Goal: Transaction & Acquisition: Book appointment/travel/reservation

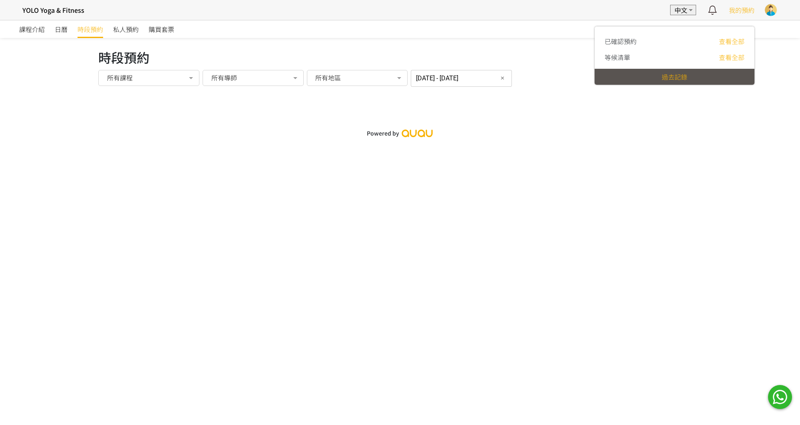
click at [741, 13] on span "我的預約" at bounding box center [742, 10] width 26 height 10
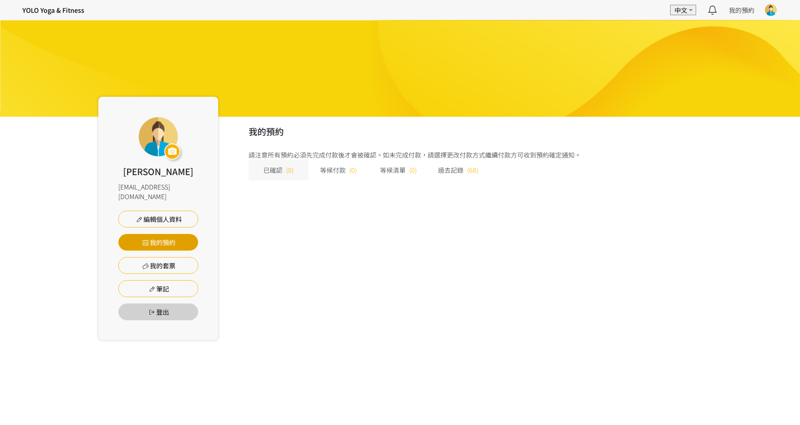
click at [174, 234] on link "我的預約" at bounding box center [158, 242] width 80 height 17
click at [49, 11] on h4 "YOLO Yoga & Fitness" at bounding box center [53, 10] width 62 height 10
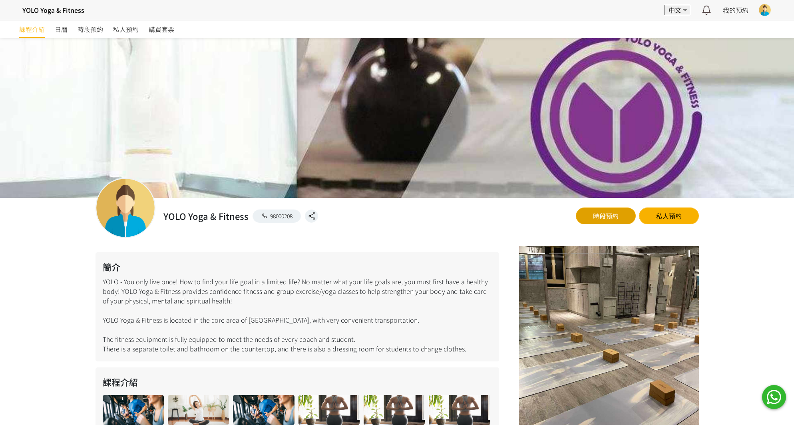
click at [598, 216] on link "時段預約" at bounding box center [606, 215] width 60 height 17
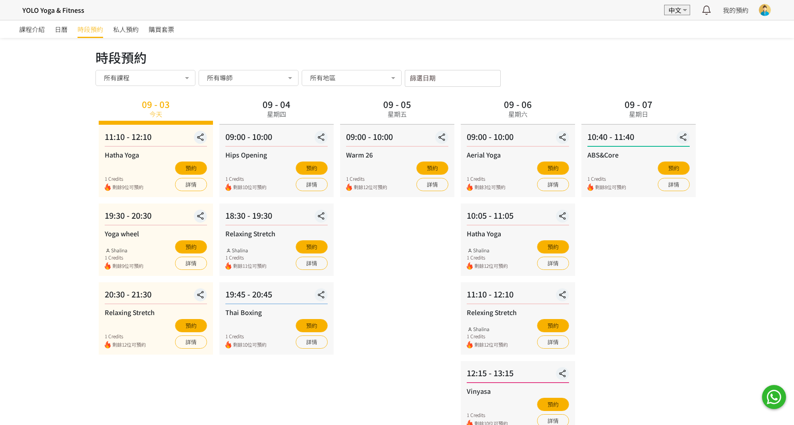
click at [439, 80] on input "篩選日期" at bounding box center [453, 78] width 96 height 17
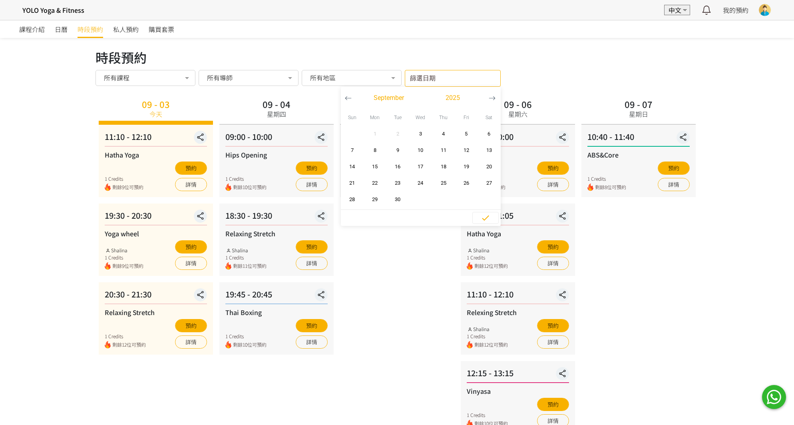
click at [573, 64] on div "時段預約" at bounding box center [396, 57] width 603 height 19
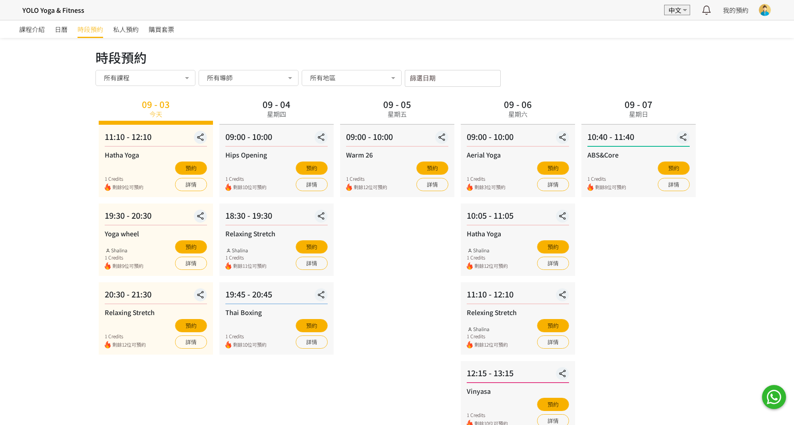
click at [426, 77] on label "篩選日期" at bounding box center [419, 77] width 18 height 7
click at [426, 77] on input "篩選日期" at bounding box center [453, 78] width 96 height 17
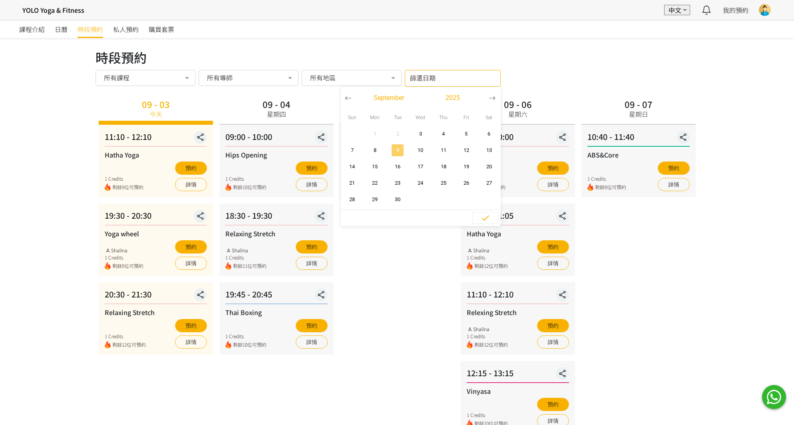
click at [401, 147] on span "9" at bounding box center [398, 150] width 18 height 8
type input "2025-09-09 - ..."
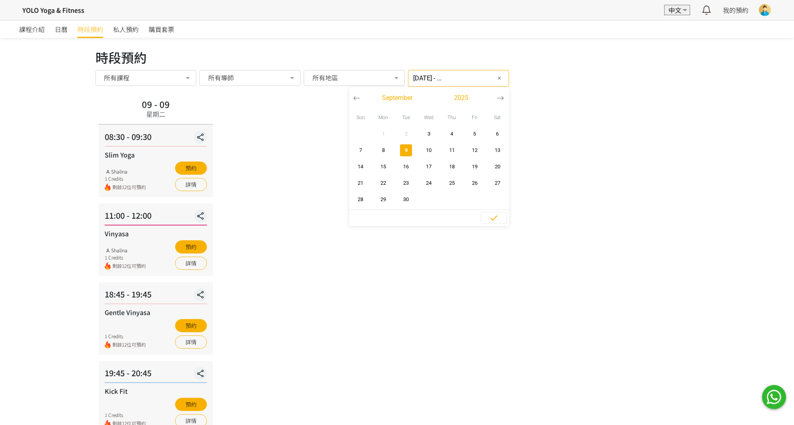
scroll to position [34, 0]
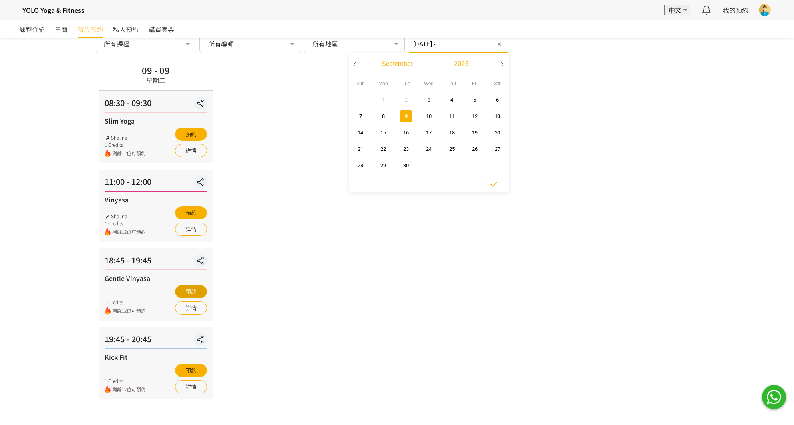
click at [199, 292] on button "預約" at bounding box center [191, 291] width 32 height 13
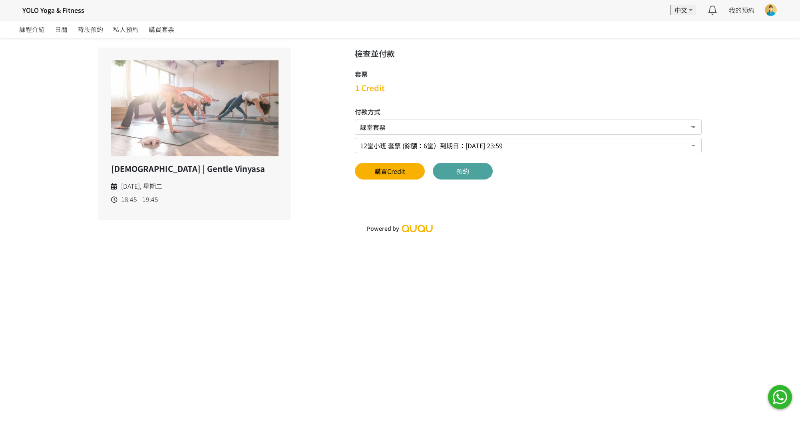
click at [466, 171] on button "預約" at bounding box center [463, 171] width 60 height 17
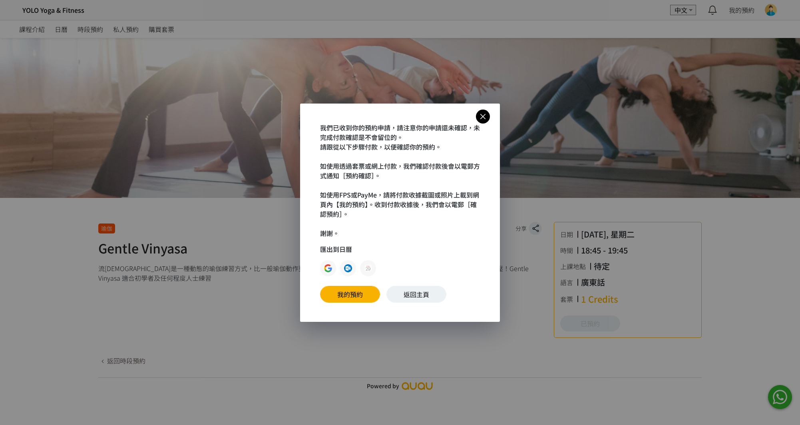
drag, startPoint x: 424, startPoint y: 293, endPoint x: 113, endPoint y: 2, distance: 426.3
click at [400, 294] on link "返回主頁" at bounding box center [416, 294] width 60 height 17
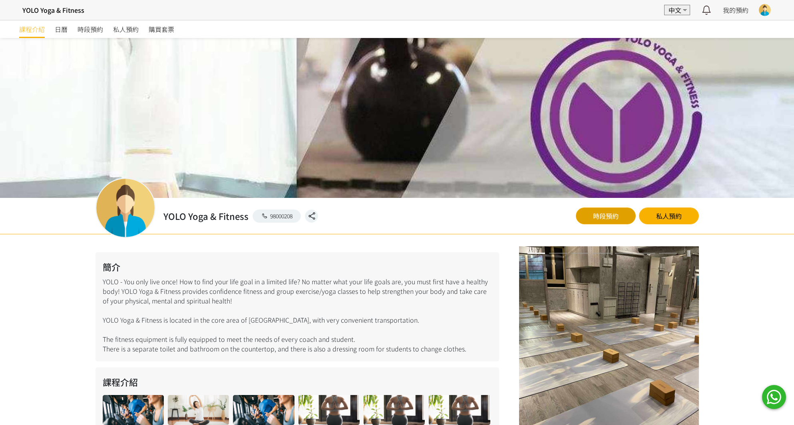
click at [611, 212] on link "時段預約" at bounding box center [606, 215] width 60 height 17
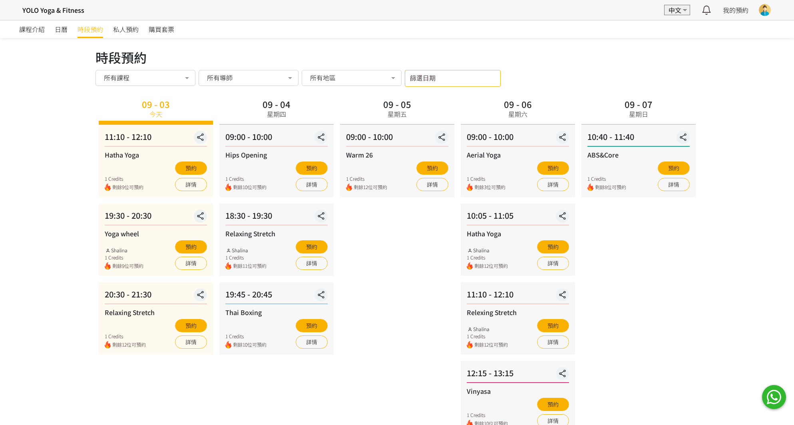
click at [460, 74] on input "篩選日期" at bounding box center [453, 78] width 96 height 17
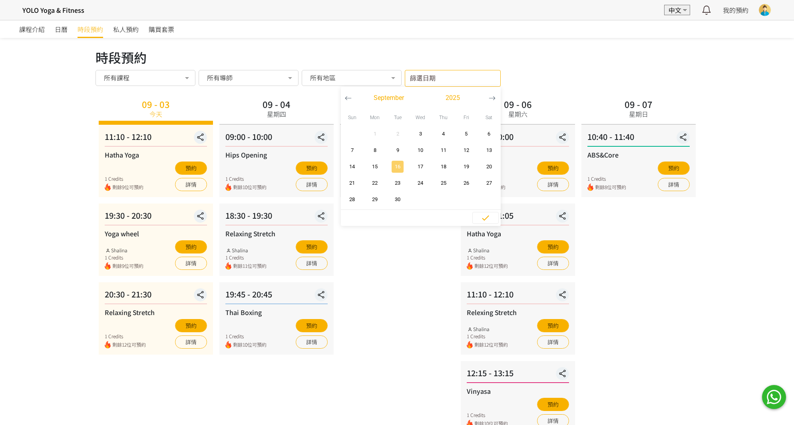
click at [400, 166] on span "16" at bounding box center [398, 167] width 18 height 8
type input "2025-09-16 - ..."
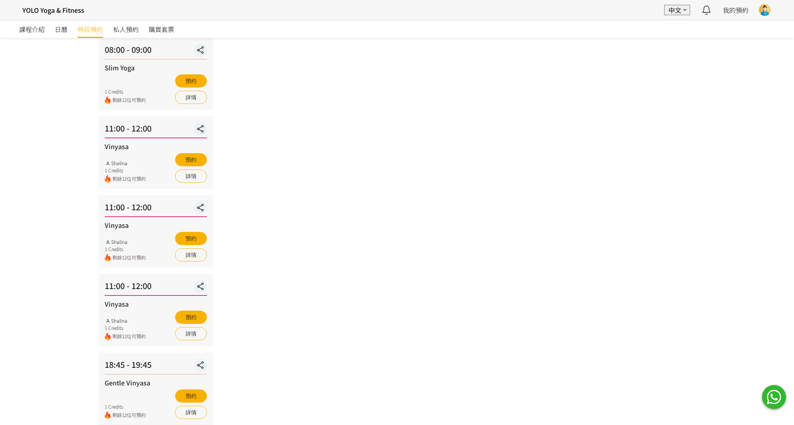
scroll to position [529, 0]
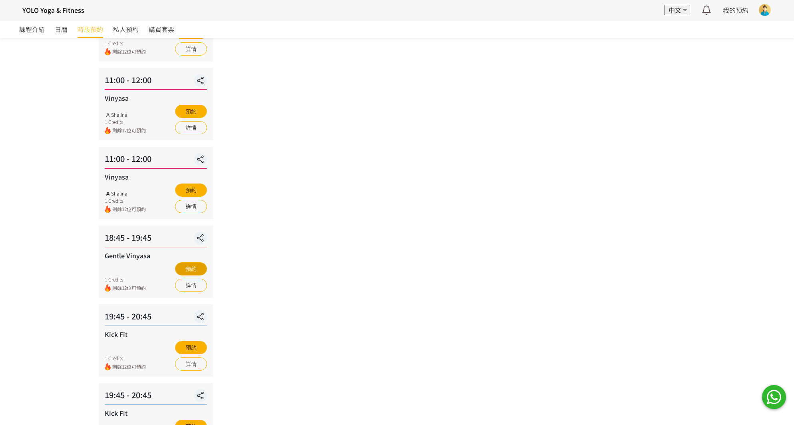
click at [199, 268] on button "預約" at bounding box center [191, 268] width 32 height 13
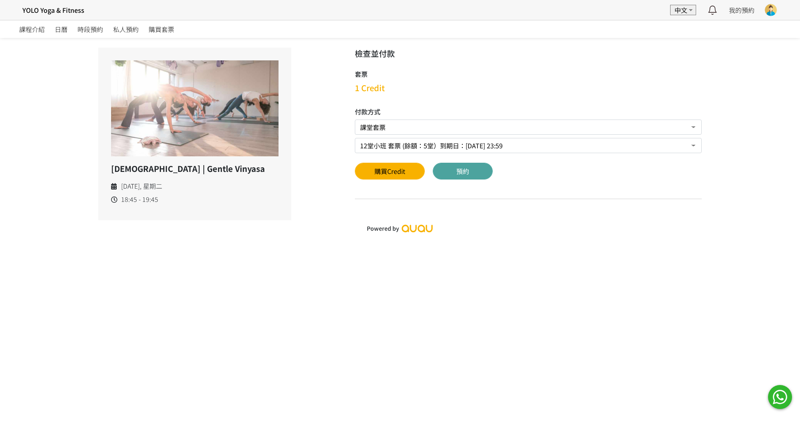
click at [459, 173] on button "預約" at bounding box center [463, 171] width 60 height 17
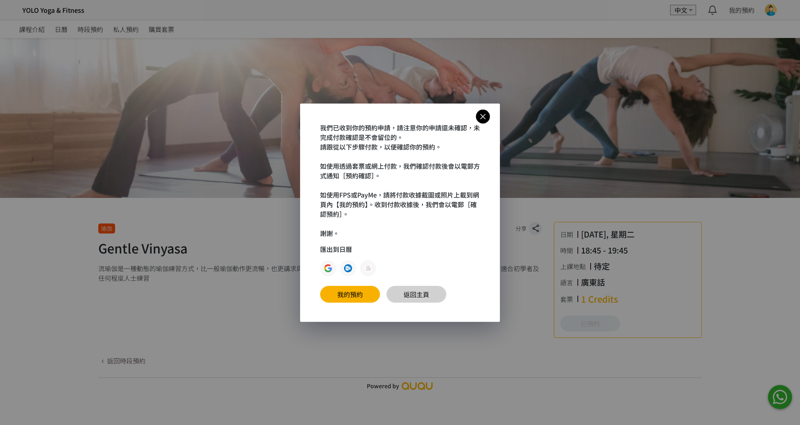
click at [428, 295] on link "返回主頁" at bounding box center [416, 294] width 60 height 17
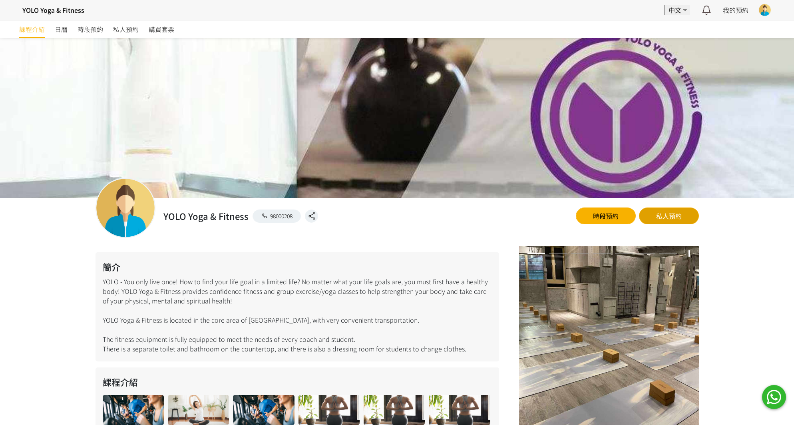
click at [684, 212] on link "私人預約" at bounding box center [669, 215] width 60 height 17
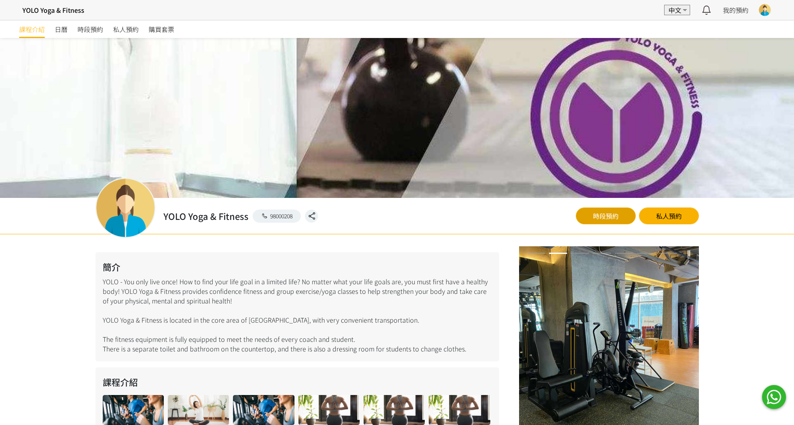
click at [615, 213] on link "時段預約" at bounding box center [606, 215] width 60 height 17
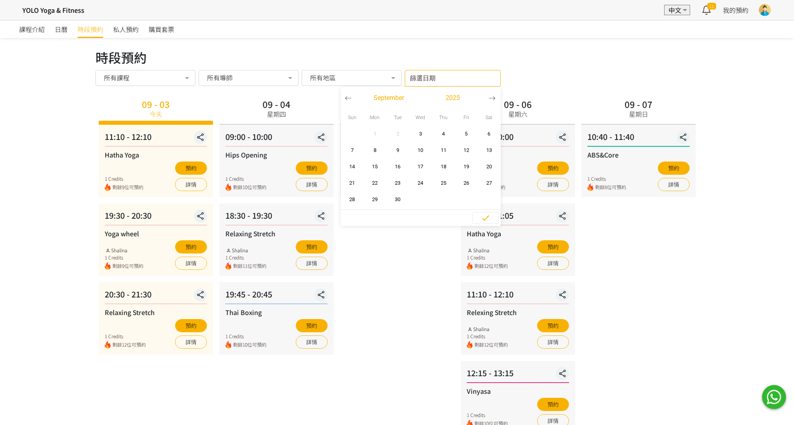
click at [461, 80] on div "篩選日期 September 2025 Sun Mon Tue Wed Thu Fri Sat 1 2 3 4 5 6 7 8 9 10 11 12 13 1…" at bounding box center [453, 78] width 96 height 17
click at [400, 197] on span "30" at bounding box center [398, 199] width 18 height 8
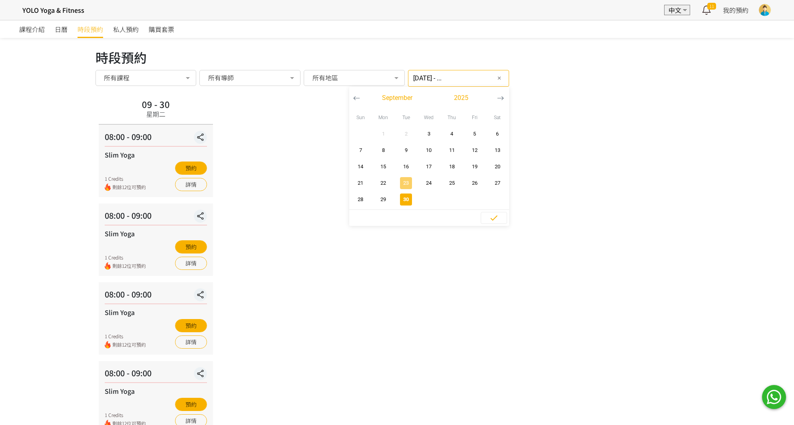
click at [400, 185] on span "23" at bounding box center [406, 183] width 18 height 8
type input "2025-09-23 - ..."
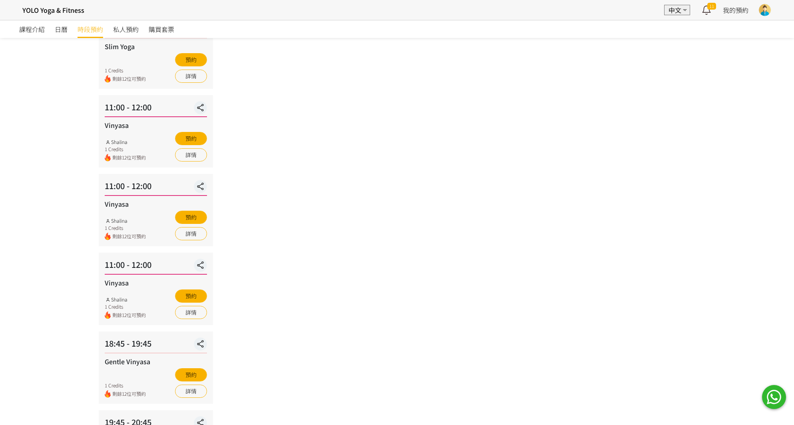
scroll to position [425, 0]
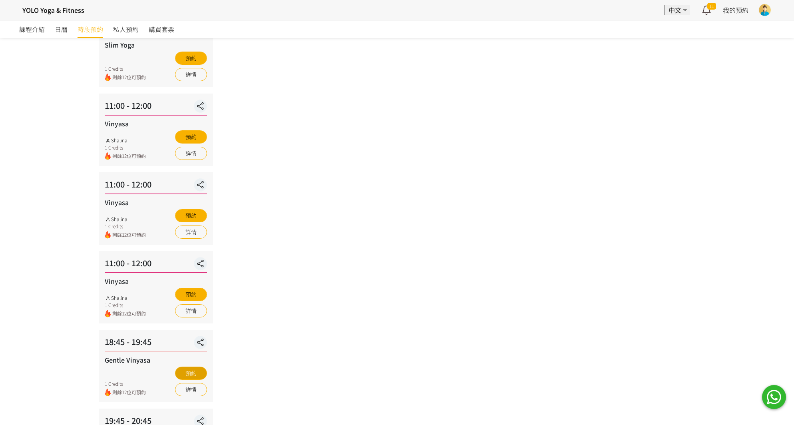
click at [193, 370] on button "預約" at bounding box center [191, 372] width 32 height 13
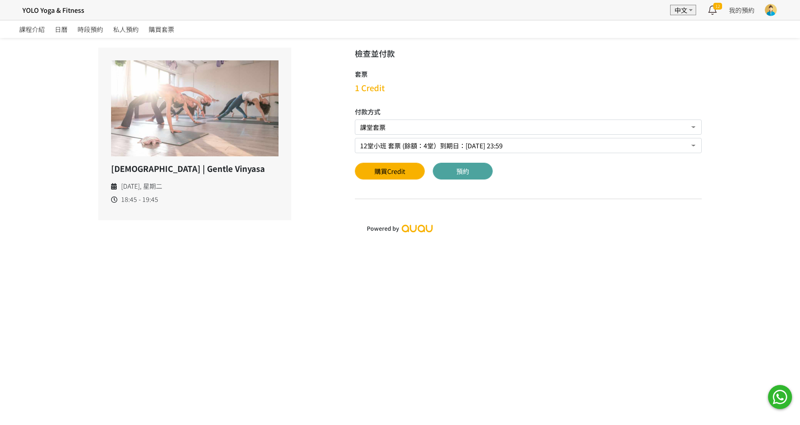
click at [469, 172] on button "預約" at bounding box center [463, 171] width 60 height 17
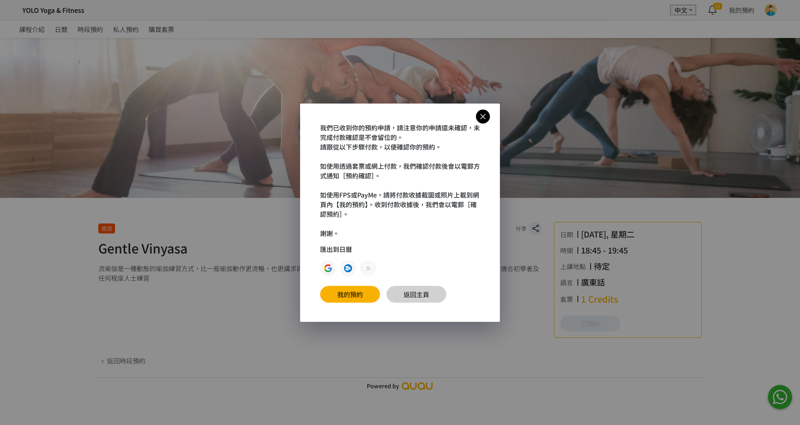
click at [409, 292] on link "返回主頁" at bounding box center [416, 294] width 60 height 17
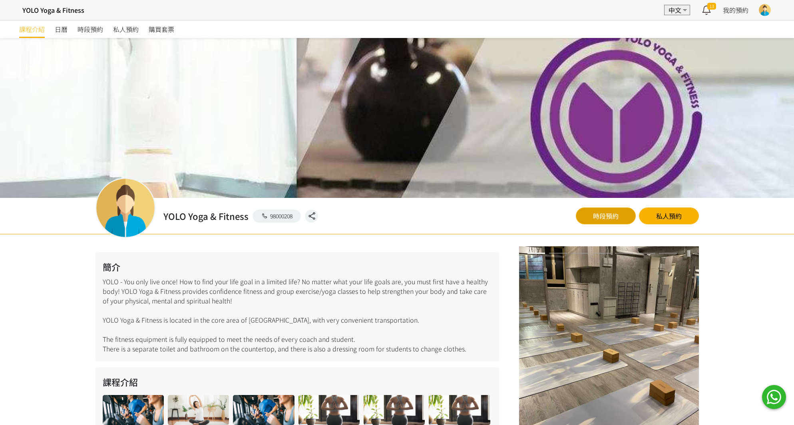
click at [604, 217] on link "時段預約" at bounding box center [606, 215] width 60 height 17
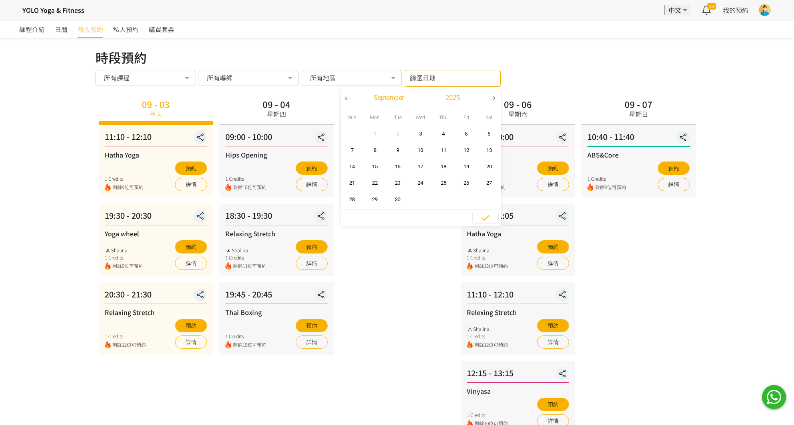
click at [452, 78] on input "篩選日期" at bounding box center [453, 78] width 96 height 17
click at [403, 195] on span "30" at bounding box center [398, 199] width 18 height 8
type input "[DATE] - ..."
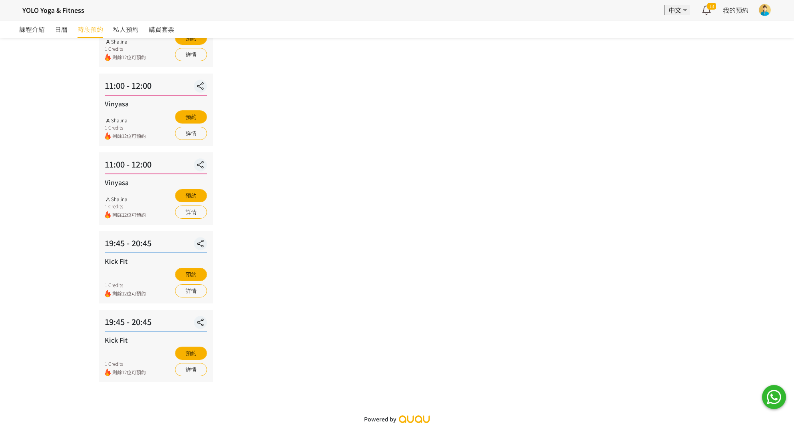
scroll to position [526, 0]
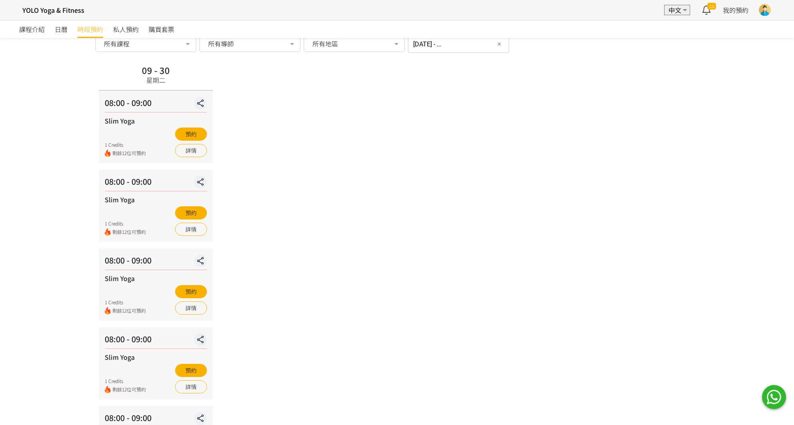
scroll to position [0, 0]
